Goal: Task Accomplishment & Management: Manage account settings

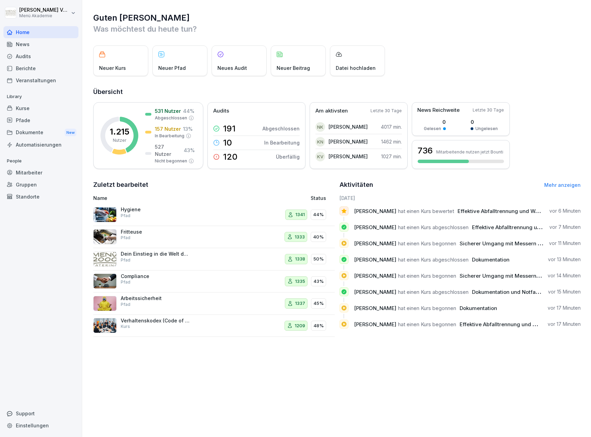
click at [74, 15] on html "[PERSON_NAME] Menü Akademie Home News Audits Berichte Veranstaltungen Library K…" at bounding box center [295, 218] width 591 height 437
click at [34, 173] on div "Mitarbeiter" at bounding box center [40, 173] width 75 height 12
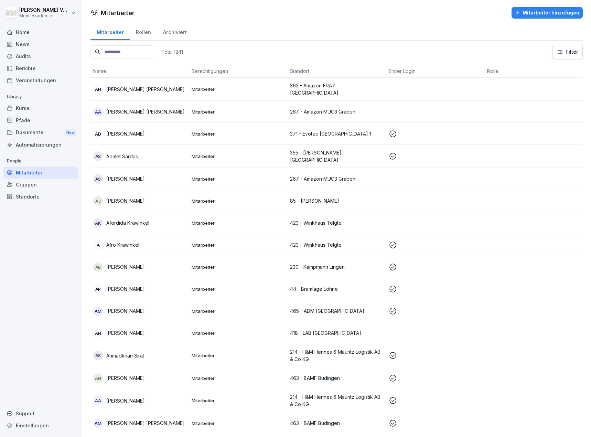
click at [336, 71] on th "Standort" at bounding box center [336, 71] width 98 height 13
click at [557, 52] on html "[PERSON_NAME] Menü Akademie Home News Audits Berichte Veranstaltungen Library K…" at bounding box center [295, 218] width 591 height 437
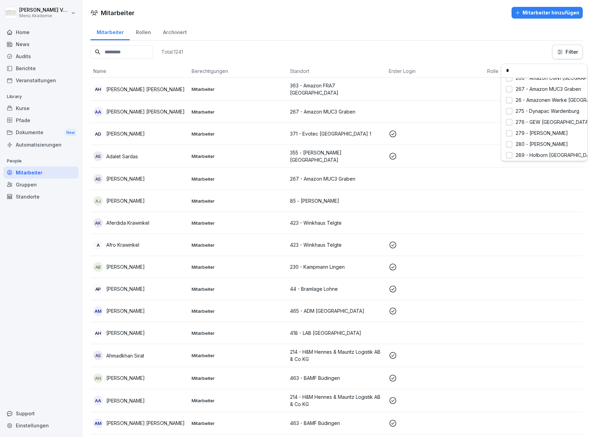
scroll to position [1, 0]
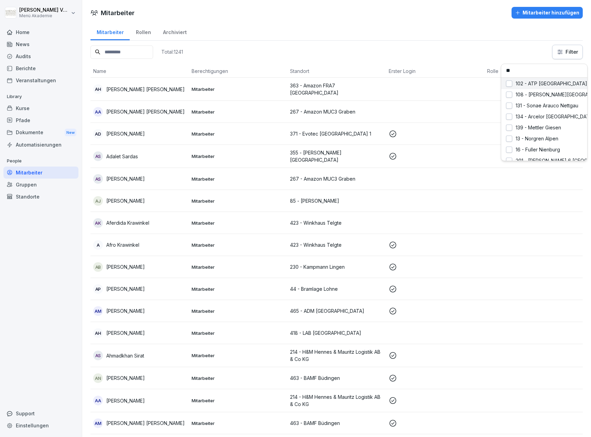
type input "***"
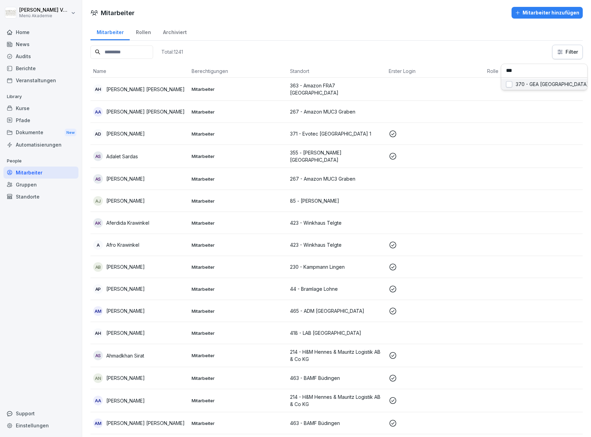
scroll to position [0, 0]
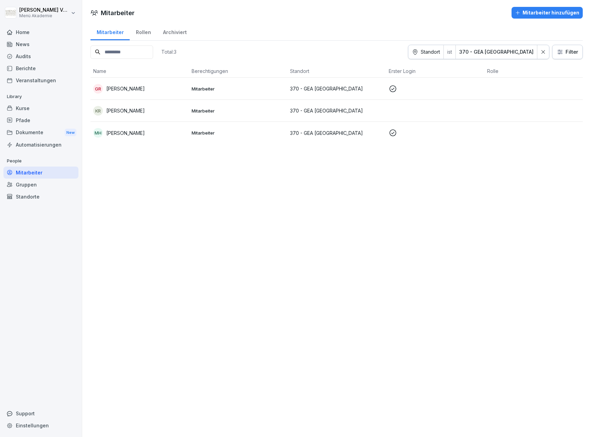
click at [307, 241] on div "Mitarbeiter Mitarbeiter hinzufügen Mitarbeiter Rollen Archiviert Total: 3 Stand…" at bounding box center [336, 218] width 509 height 437
click at [223, 108] on p "Mitarbeiter" at bounding box center [238, 111] width 93 height 6
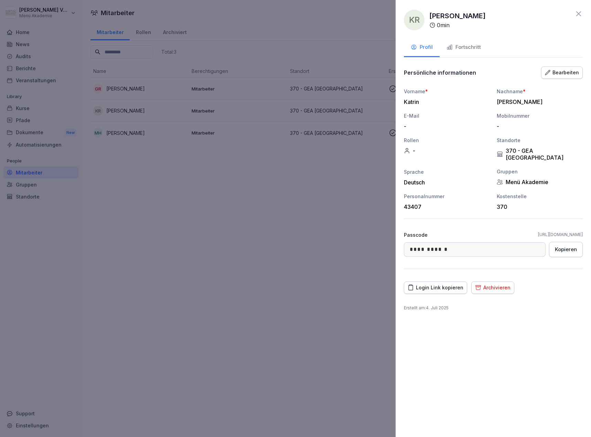
click at [571, 72] on div "Bearbeiten" at bounding box center [562, 73] width 34 height 8
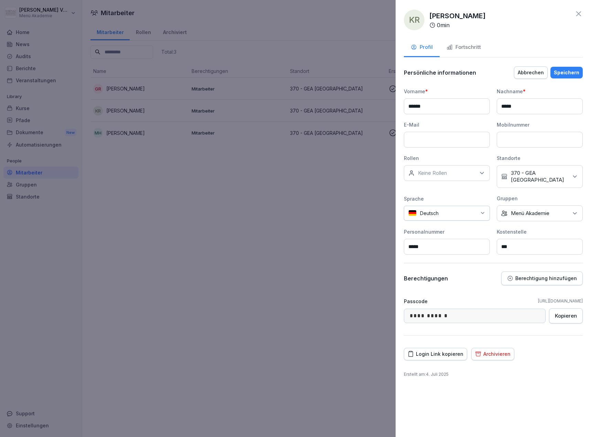
click at [530, 70] on div "Abbrechen" at bounding box center [531, 73] width 26 height 8
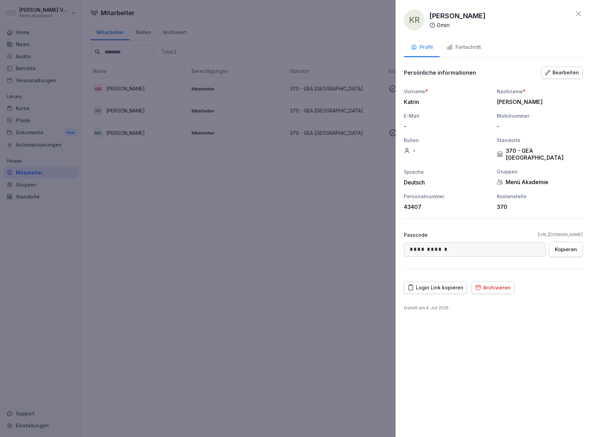
click at [424, 284] on div "Login Link kopieren" at bounding box center [436, 288] width 56 height 8
click at [577, 15] on icon at bounding box center [579, 14] width 8 height 8
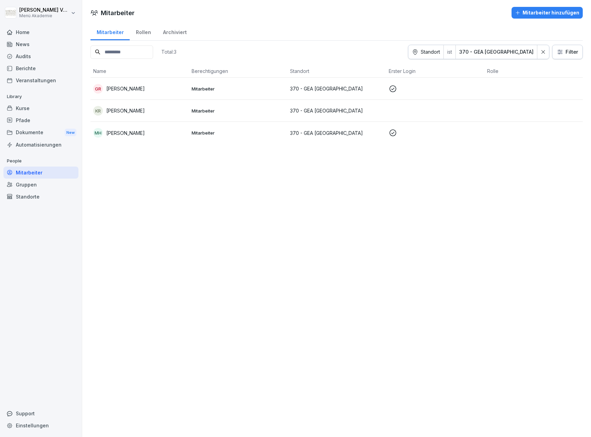
click at [364, 110] on p "370 - GEA [GEOGRAPHIC_DATA]" at bounding box center [336, 110] width 93 height 7
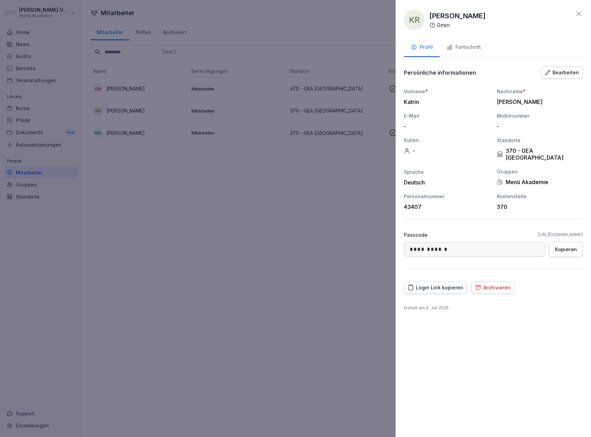
click at [227, 213] on div at bounding box center [295, 218] width 591 height 437
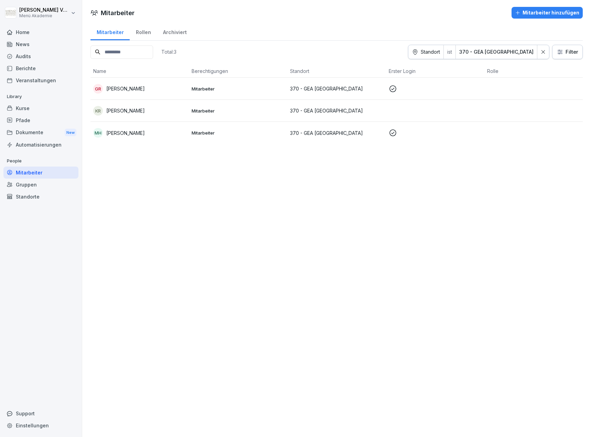
click at [15, 424] on div "Einstellungen" at bounding box center [40, 426] width 75 height 12
select select "**"
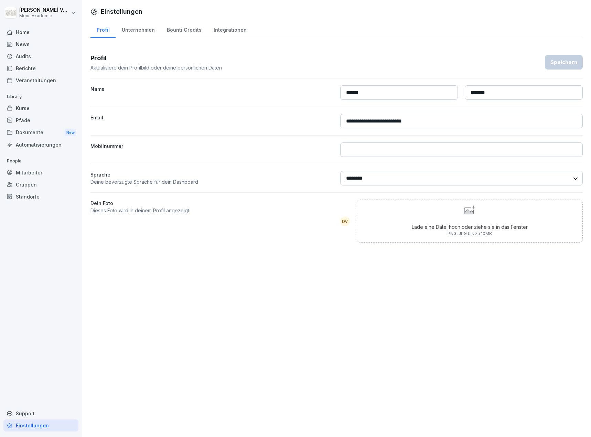
click at [131, 24] on div "Unternehmen" at bounding box center [138, 29] width 45 height 18
select select "**"
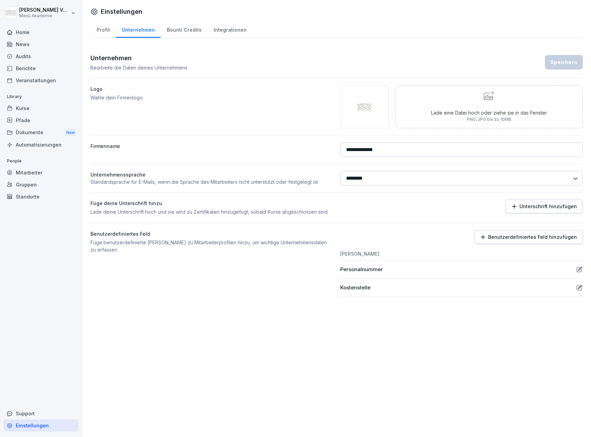
click at [35, 185] on div "Gruppen" at bounding box center [40, 185] width 75 height 12
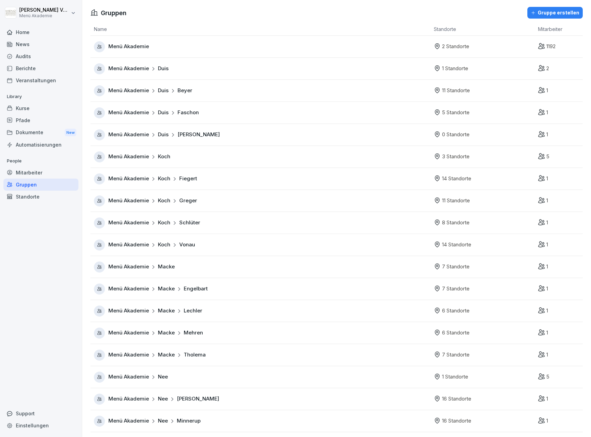
click at [31, 172] on div "Mitarbeiter" at bounding box center [40, 173] width 75 height 12
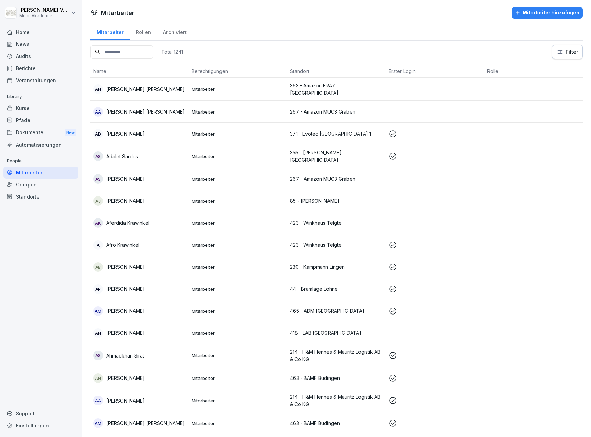
click at [555, 49] on html "[PERSON_NAME] Menü Akademie Home News Audits Berichte Veranstaltungen Library K…" at bounding box center [295, 218] width 591 height 437
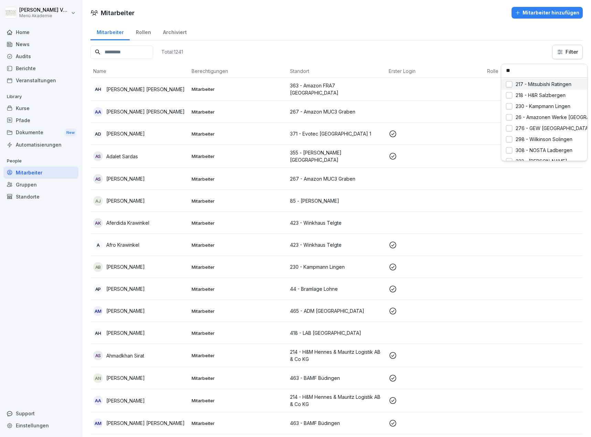
type input "***"
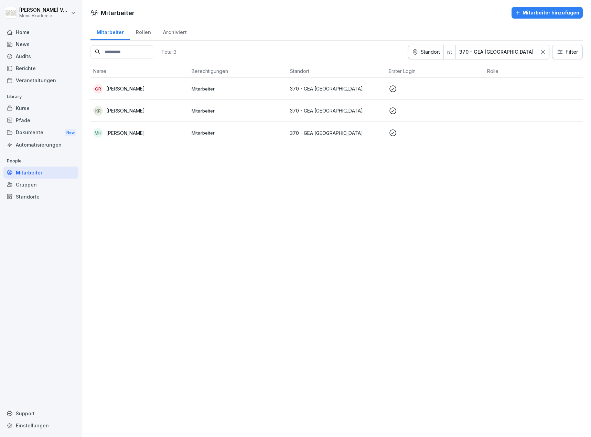
drag, startPoint x: 394, startPoint y: 233, endPoint x: 347, endPoint y: 174, distance: 75.3
click at [392, 232] on div "Mitarbeiter Mitarbeiter hinzufügen Mitarbeiter Rollen Archiviert Total: 3 Stand…" at bounding box center [336, 218] width 509 height 437
click at [345, 274] on div "Mitarbeiter Mitarbeiter hinzufügen Mitarbeiter Rollen Archiviert Total: 3 Stand…" at bounding box center [336, 218] width 509 height 437
click at [364, 112] on p "370 - GEA [GEOGRAPHIC_DATA]" at bounding box center [336, 110] width 93 height 7
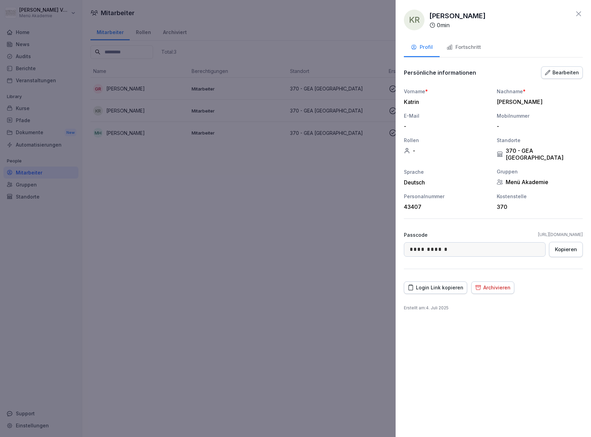
click at [473, 252] on div "**********" at bounding box center [493, 250] width 179 height 38
click at [562, 246] on div "Kopieren" at bounding box center [566, 250] width 22 height 8
click at [352, 217] on div at bounding box center [295, 218] width 591 height 437
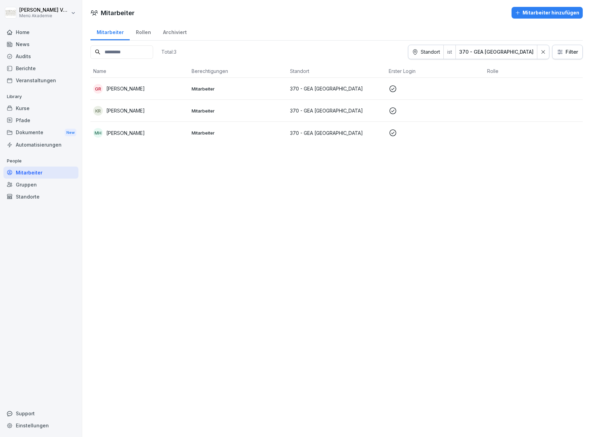
click at [225, 269] on div "Mitarbeiter Mitarbeiter hinzufügen Mitarbeiter Rollen Archiviert Total: 3 Stand…" at bounding box center [336, 218] width 509 height 437
click at [290, 108] on p "370 - GEA [GEOGRAPHIC_DATA]" at bounding box center [336, 110] width 93 height 7
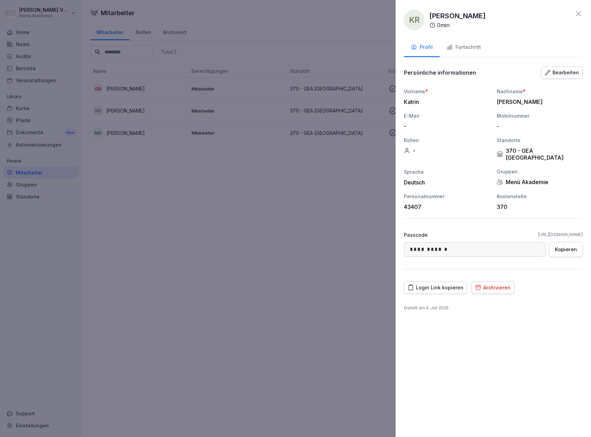
click at [549, 232] on link "[URL][DOMAIN_NAME]" at bounding box center [560, 235] width 45 height 6
click at [233, 245] on div at bounding box center [295, 218] width 591 height 437
